Goal: Task Accomplishment & Management: Manage account settings

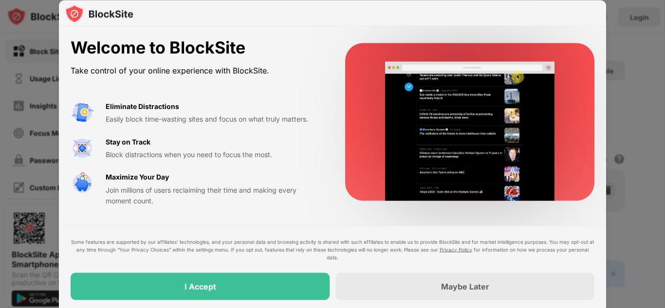
click at [99, 280] on div "I Accept" at bounding box center [200, 286] width 259 height 27
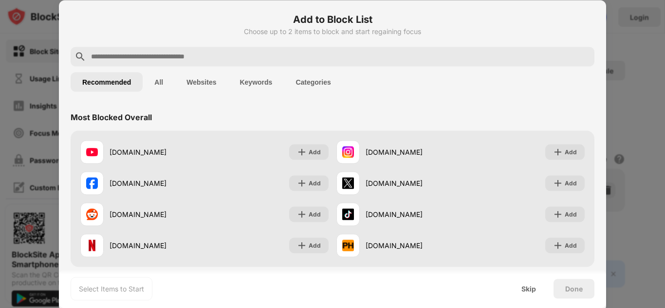
click at [225, 57] on input "text" at bounding box center [340, 57] width 500 height 12
type input "*"
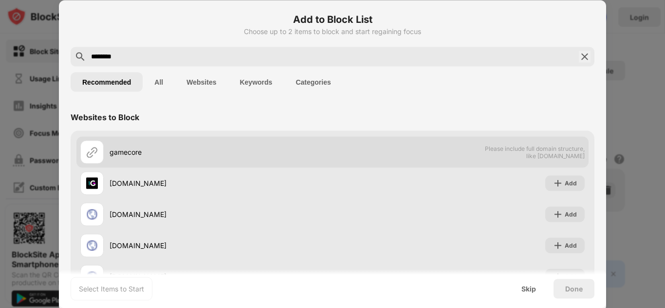
click at [532, 151] on span "Please include full domain structure, like [DOMAIN_NAME]" at bounding box center [534, 152] width 100 height 15
click at [89, 156] on img at bounding box center [92, 152] width 12 height 12
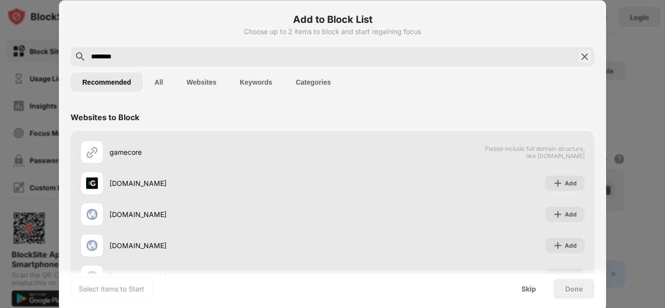
click at [230, 55] on input "********" at bounding box center [332, 57] width 485 height 12
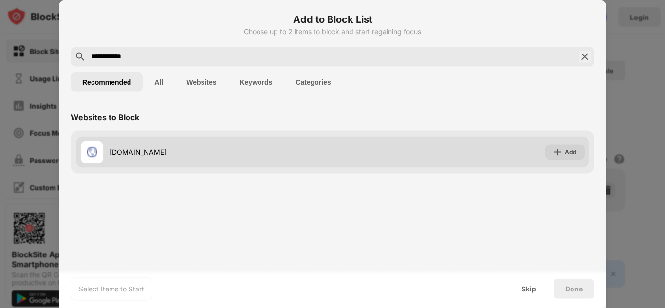
type input "**********"
click at [140, 158] on div "[DOMAIN_NAME]" at bounding box center [206, 151] width 252 height 23
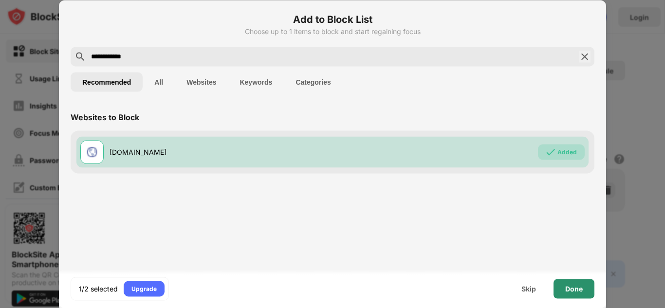
click at [566, 282] on div "Done" at bounding box center [573, 288] width 41 height 19
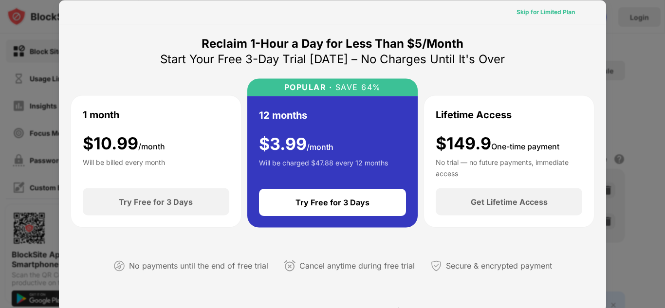
click at [539, 10] on div "Skip for Limited Plan" at bounding box center [545, 12] width 58 height 10
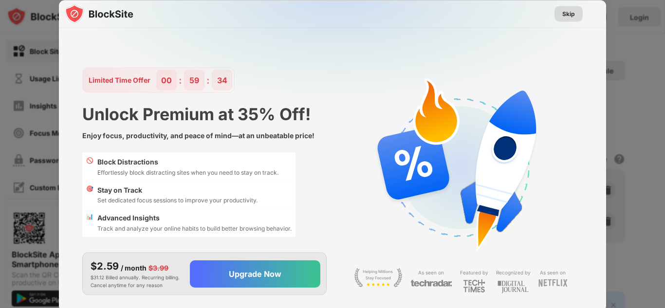
click at [565, 10] on div "Skip" at bounding box center [568, 14] width 13 height 10
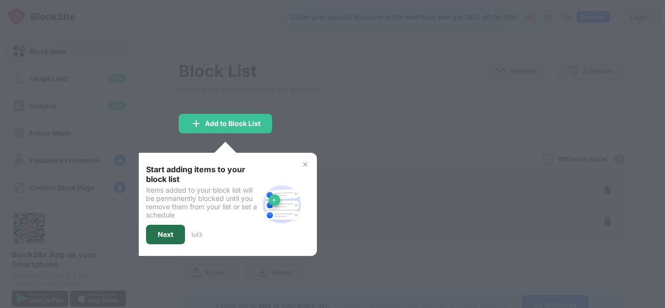
click at [169, 234] on div "Next" at bounding box center [166, 235] width 16 height 8
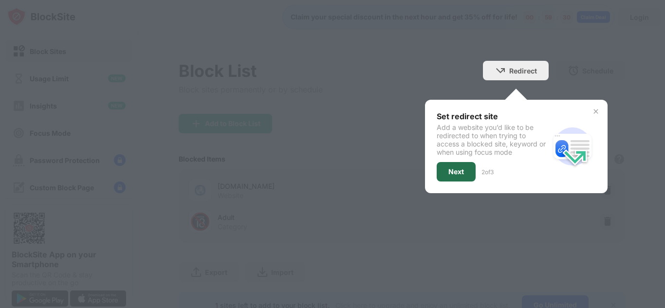
click at [454, 176] on div "Next" at bounding box center [456, 171] width 39 height 19
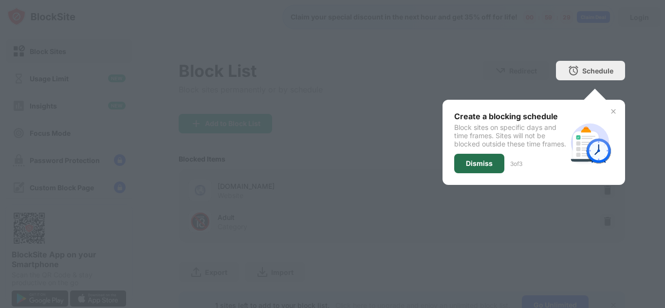
click at [467, 167] on div "Dismiss" at bounding box center [479, 164] width 27 height 8
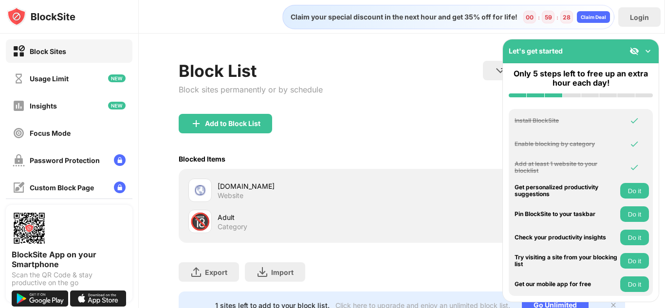
click at [649, 49] on img at bounding box center [648, 51] width 10 height 10
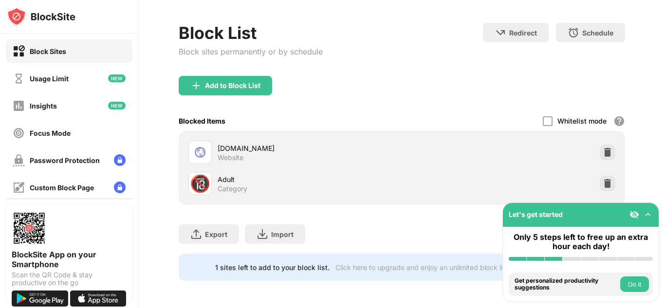
scroll to position [45, 0]
click at [70, 159] on div "Password Protection" at bounding box center [65, 160] width 70 height 8
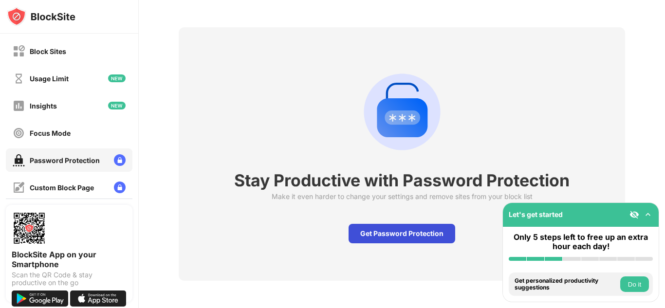
click at [374, 229] on div "Get Password Protection" at bounding box center [401, 233] width 107 height 19
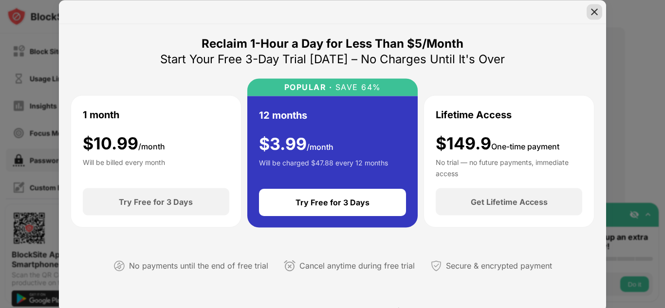
click at [593, 13] on img at bounding box center [594, 12] width 10 height 10
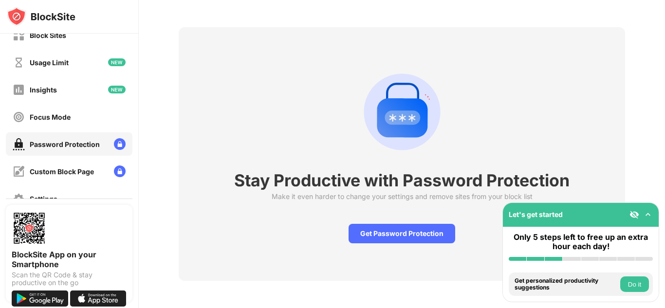
scroll to position [37, 0]
